Goal: Find specific page/section

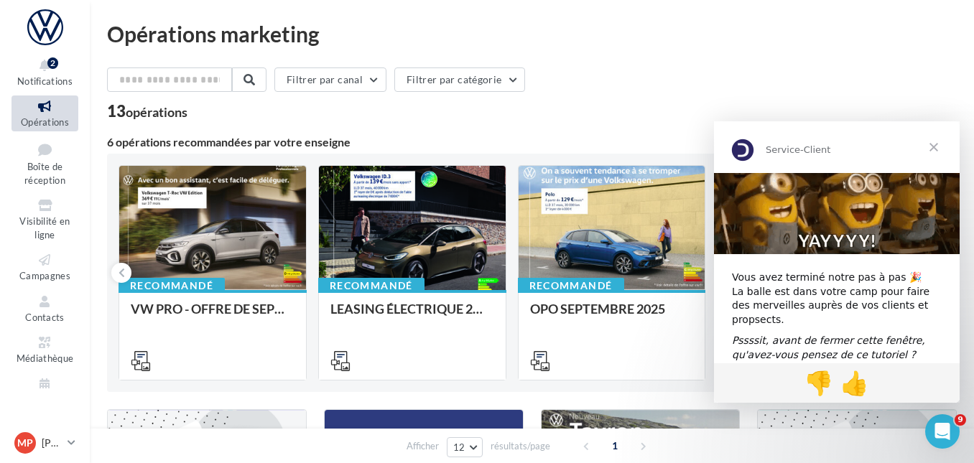
drag, startPoint x: 339, startPoint y: 40, endPoint x: 111, endPoint y: 27, distance: 228.2
click at [111, 27] on div "Opérations marketing" at bounding box center [532, 34] width 850 height 22
click at [375, 42] on div "Opérations marketing" at bounding box center [532, 34] width 850 height 22
drag, startPoint x: 107, startPoint y: 35, endPoint x: 331, endPoint y: 36, distance: 223.5
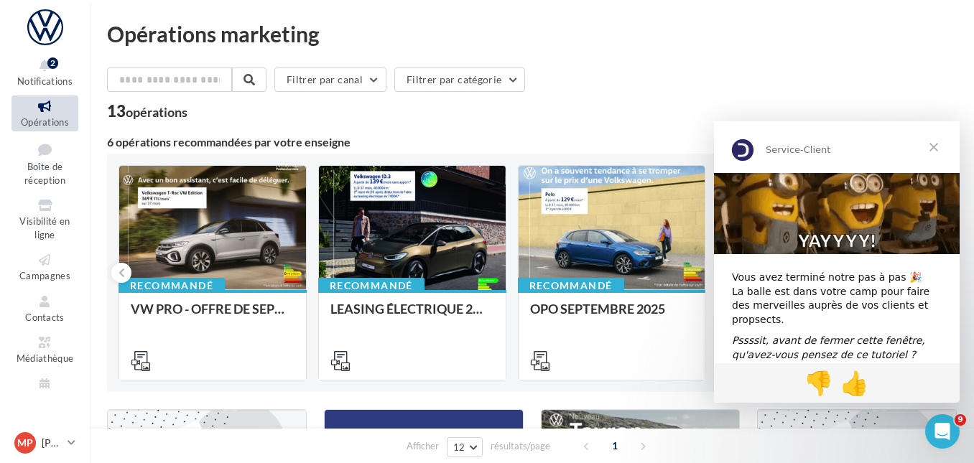
click at [331, 36] on div "Opérations marketing" at bounding box center [532, 34] width 850 height 22
click at [377, 45] on div "Opérations marketing Filtrer par canal Filtrer par catégorie 13 opérations 6 op…" at bounding box center [532, 471] width 850 height 896
drag, startPoint x: 110, startPoint y: 33, endPoint x: 325, endPoint y: 33, distance: 215.6
click at [325, 33] on div "Opérations marketing" at bounding box center [532, 34] width 850 height 22
click at [331, 39] on div "Opérations marketing" at bounding box center [532, 34] width 850 height 22
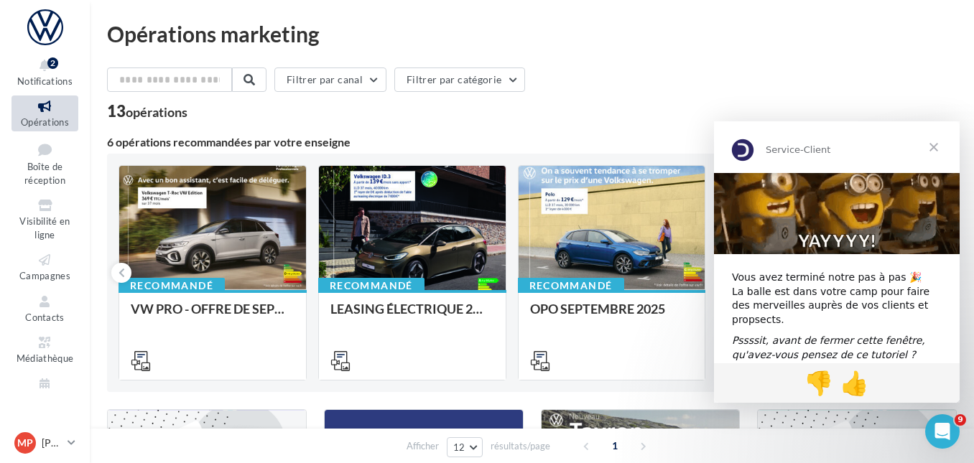
drag, startPoint x: 114, startPoint y: 34, endPoint x: 342, endPoint y: 43, distance: 228.7
click at [342, 43] on div "Opérations marketing" at bounding box center [532, 34] width 850 height 22
click at [932, 147] on span "Fermer" at bounding box center [934, 147] width 52 height 52
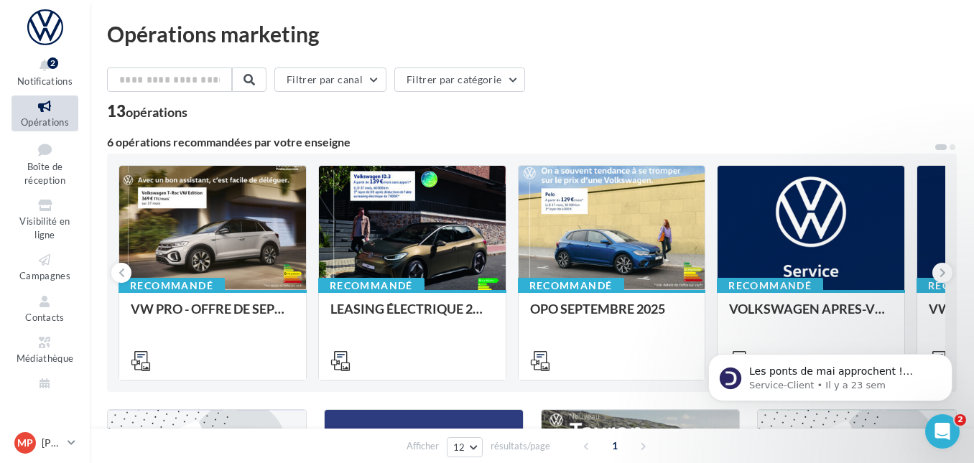
click at [543, 86] on div "Filtrer par canal Filtrer par catégorie" at bounding box center [532, 83] width 850 height 30
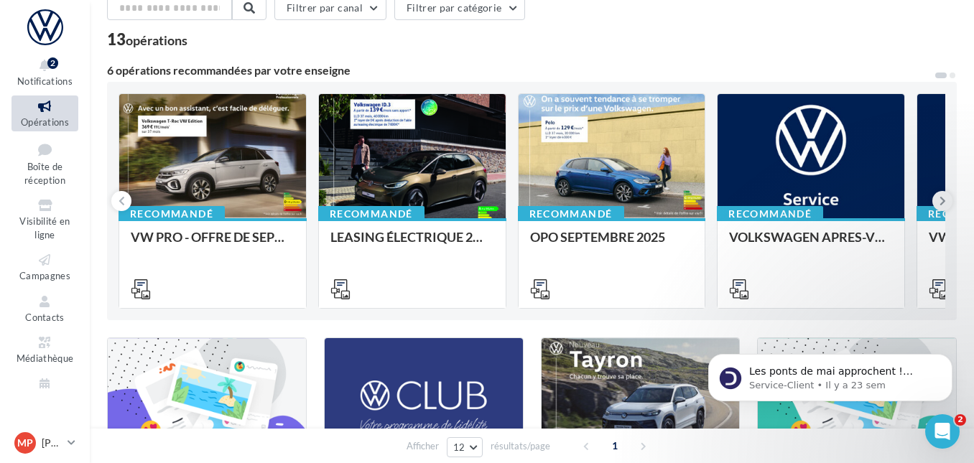
click at [941, 202] on icon at bounding box center [943, 201] width 6 height 14
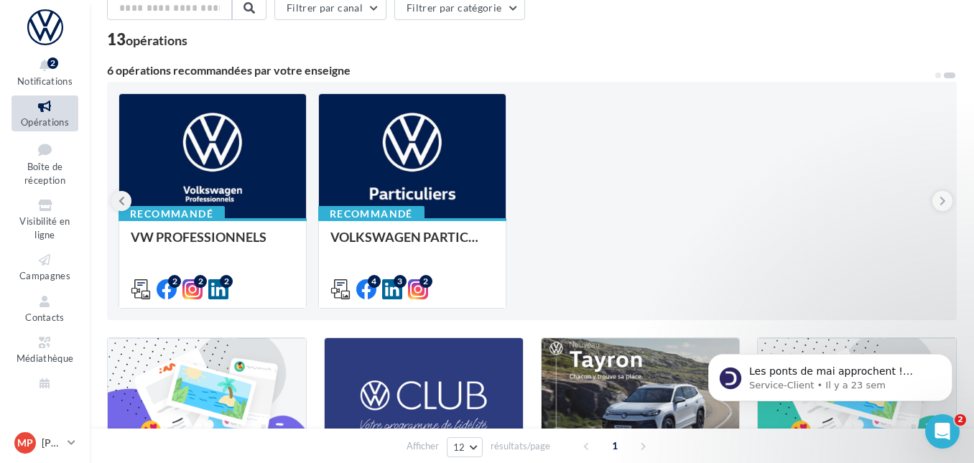
click at [123, 196] on icon at bounding box center [122, 201] width 6 height 14
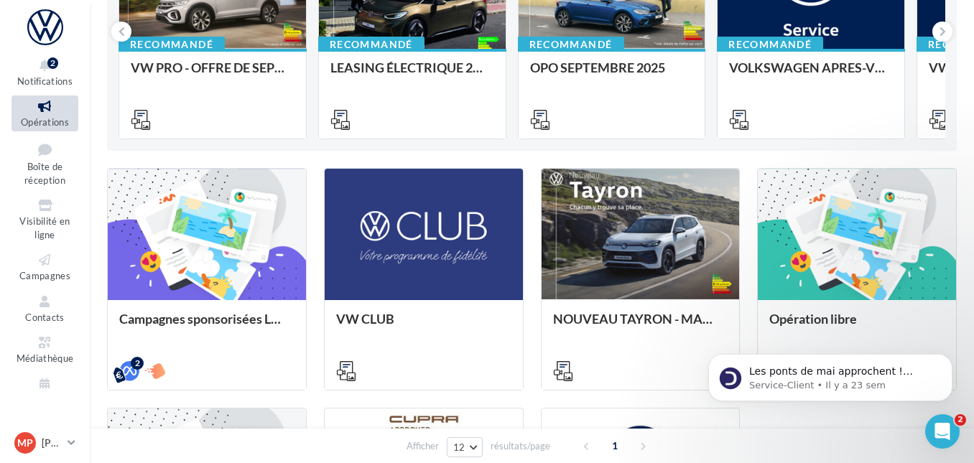
scroll to position [0, 0]
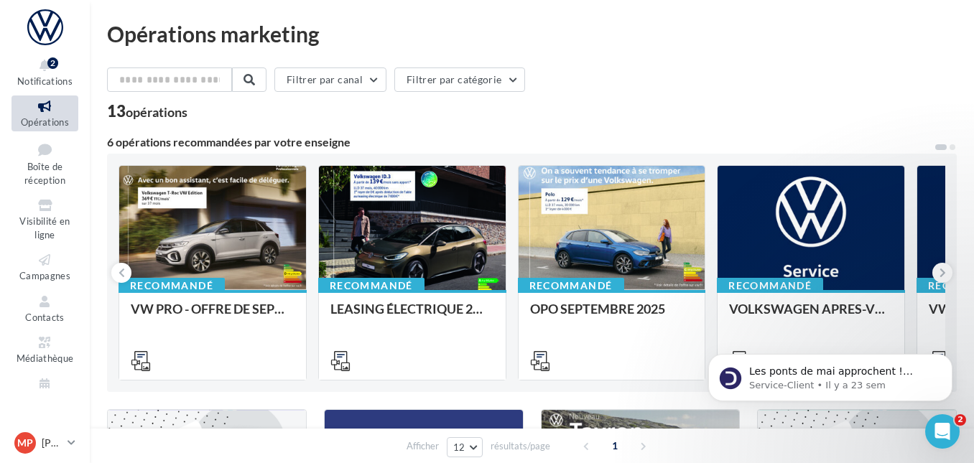
drag, startPoint x: 112, startPoint y: 33, endPoint x: 331, endPoint y: 35, distance: 218.4
click at [331, 35] on div "Opérations marketing" at bounding box center [532, 34] width 850 height 22
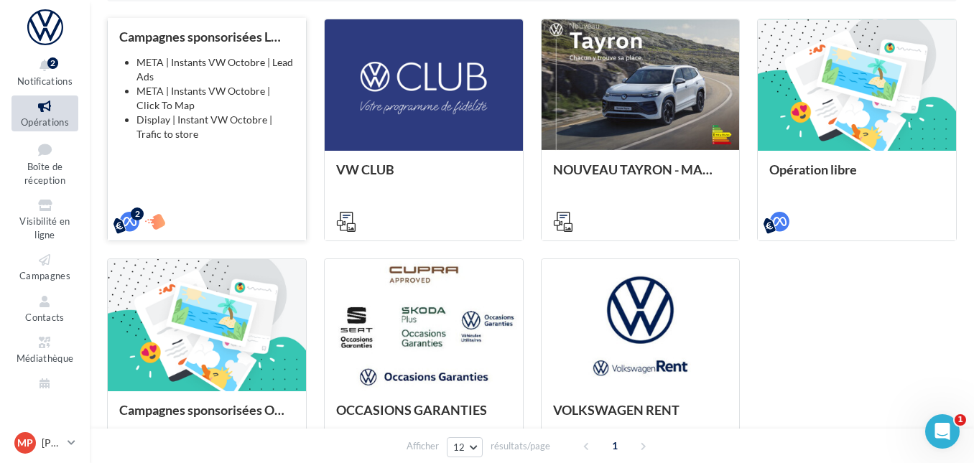
scroll to position [359, 0]
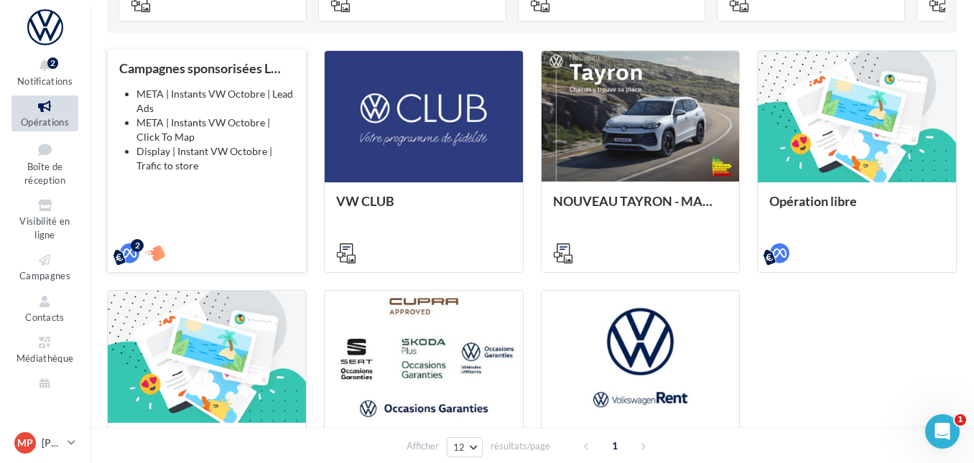
click at [158, 83] on div "Campagnes sponsorisées Les Instants VW Octobre META | Instants VW Octobre | Lea…" at bounding box center [206, 160] width 175 height 198
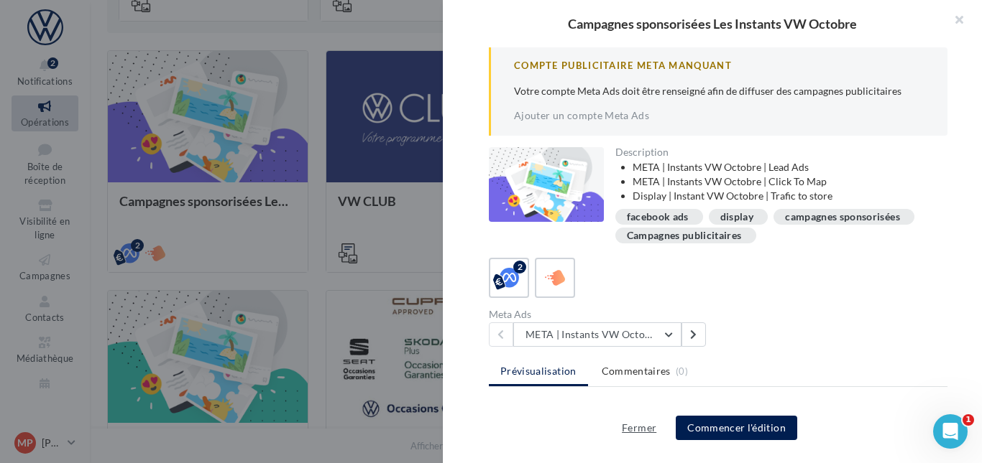
click at [637, 428] on button "Fermer" at bounding box center [639, 428] width 46 height 17
